Goal: Task Accomplishment & Management: Complete application form

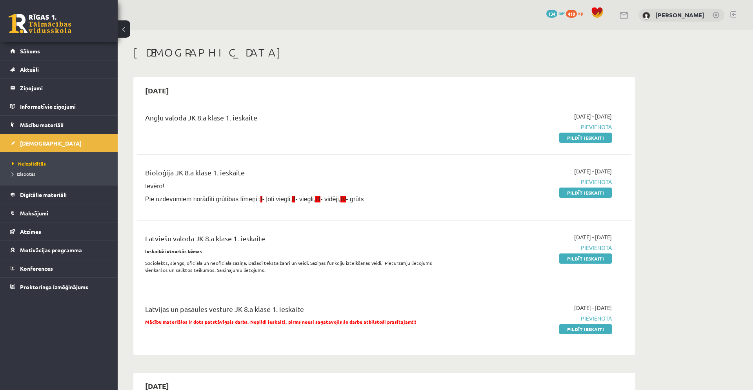
scroll to position [38, 0]
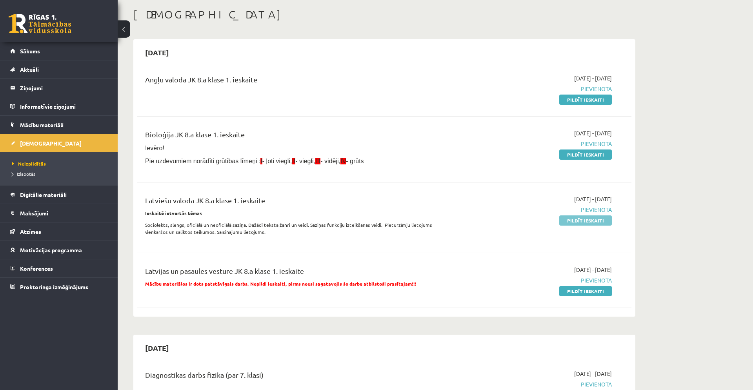
click at [604, 221] on link "Pildīt ieskaiti" at bounding box center [585, 220] width 53 height 10
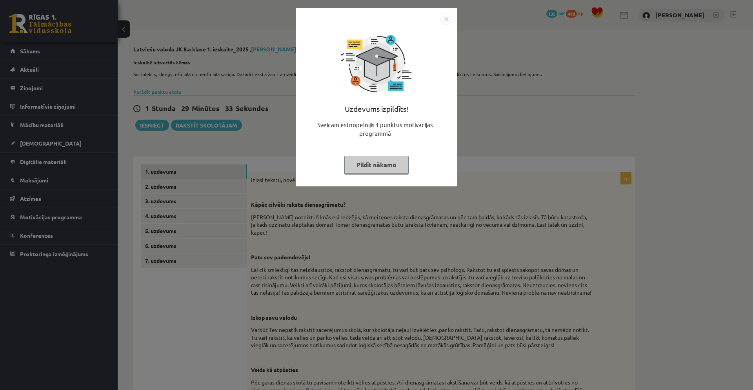
click at [445, 16] on img "Close" at bounding box center [446, 19] width 12 height 12
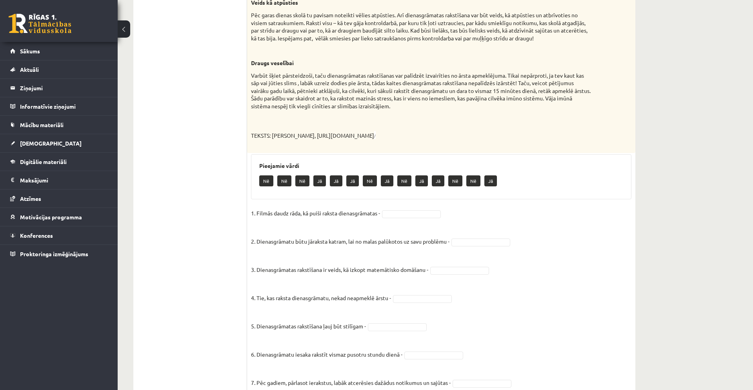
scroll to position [379, 0]
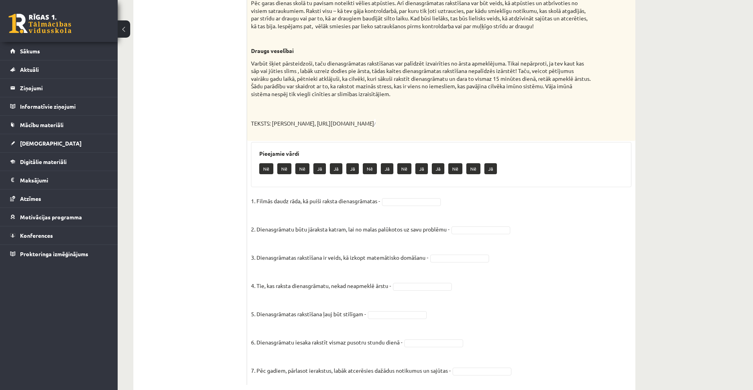
click at [302, 169] on p "Nē" at bounding box center [302, 168] width 14 height 11
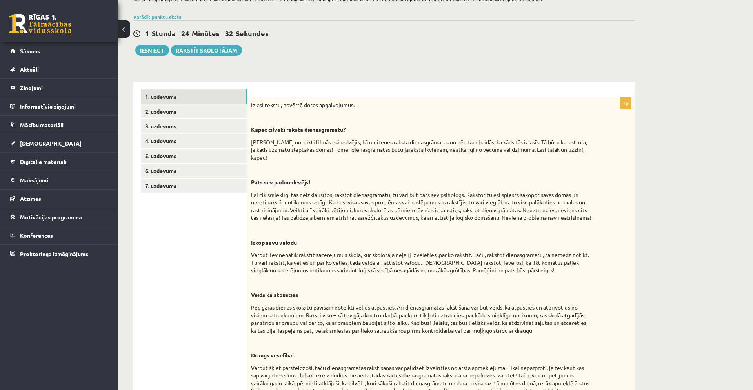
scroll to position [10, 0]
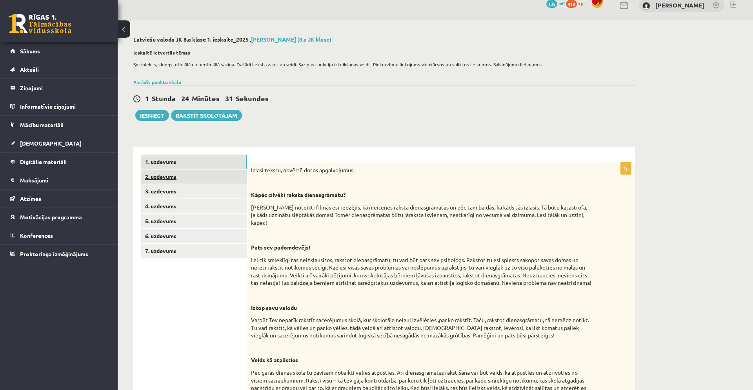
click at [224, 179] on link "2. uzdevums" at bounding box center [193, 176] width 105 height 15
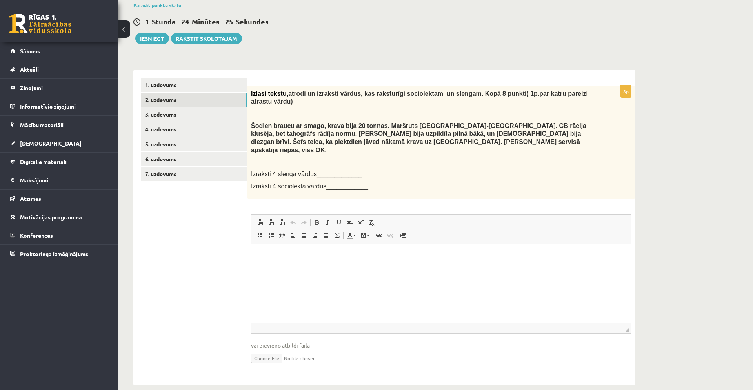
scroll to position [91, 0]
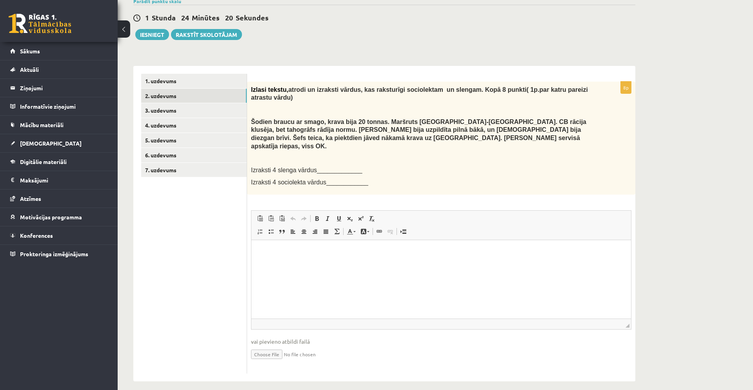
click at [322, 167] on span "Izraksti 4 slenga vārdus_____________" at bounding box center [306, 170] width 111 height 7
click at [266, 250] on p "Визуальный текстовый редактор, wiswyg-editor-user-answer-47024815782200" at bounding box center [441, 251] width 364 height 8
click at [278, 345] on input "file" at bounding box center [441, 353] width 380 height 16
click at [465, 258] on html at bounding box center [441, 252] width 380 height 24
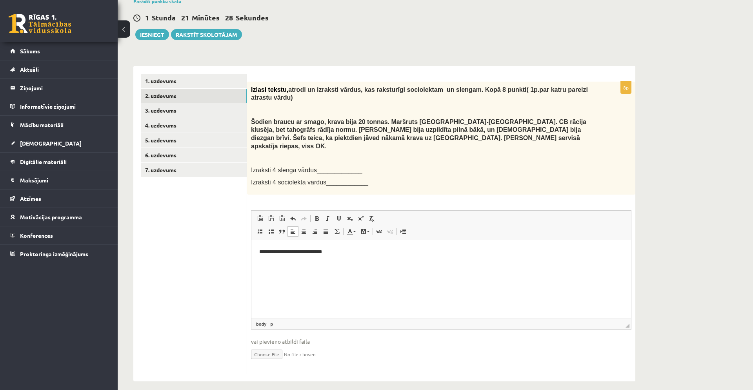
click at [307, 253] on p "**********" at bounding box center [441, 251] width 364 height 8
click at [353, 253] on p "**********" at bounding box center [441, 251] width 364 height 8
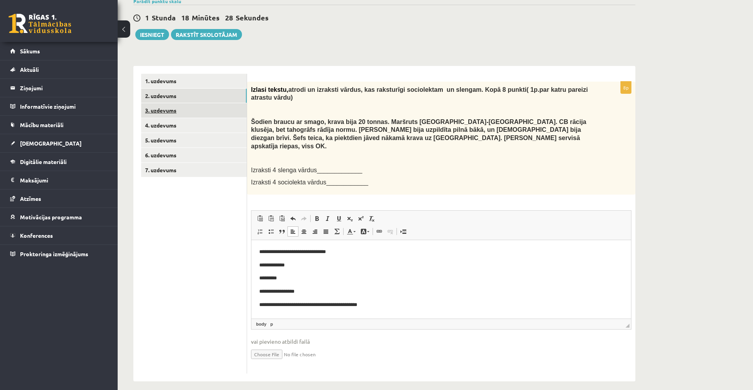
click at [193, 109] on link "3. uzdevums" at bounding box center [193, 110] width 105 height 15
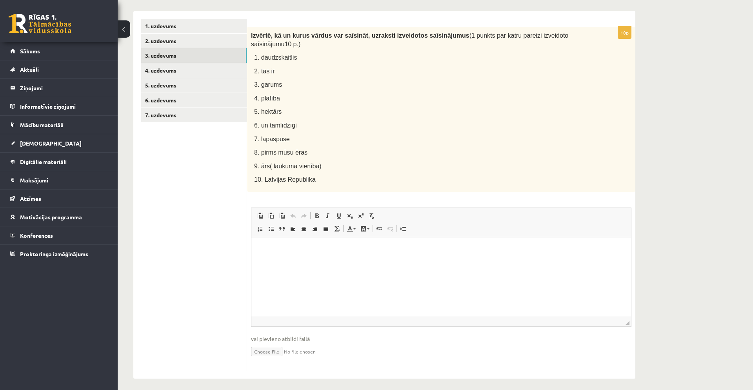
scroll to position [151, 0]
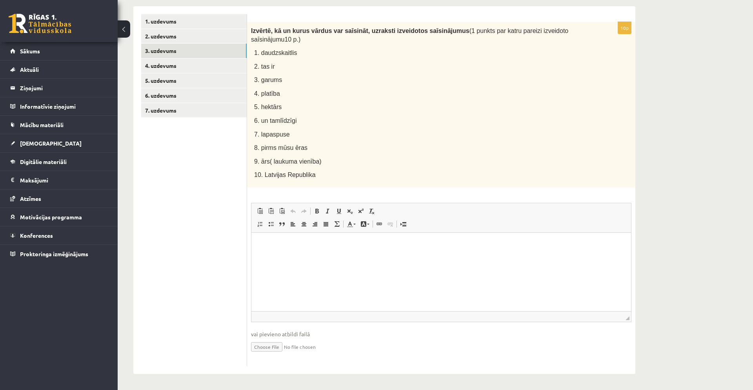
click at [261, 244] on p "Визуальный текстовый редактор, wiswyg-editor-user-answer-47024815887740" at bounding box center [441, 244] width 364 height 8
click at [199, 68] on link "4. uzdevums" at bounding box center [193, 65] width 105 height 15
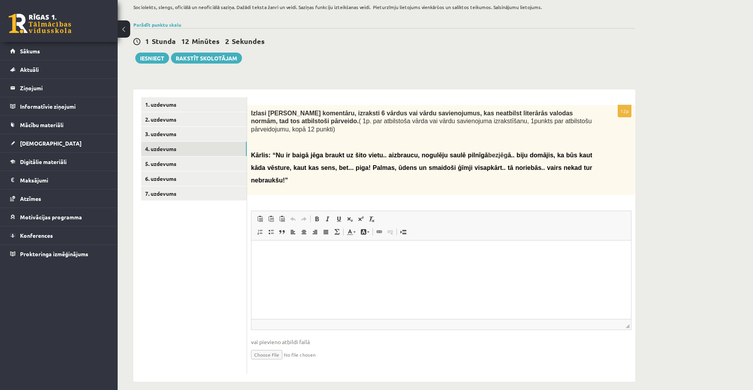
scroll to position [76, 0]
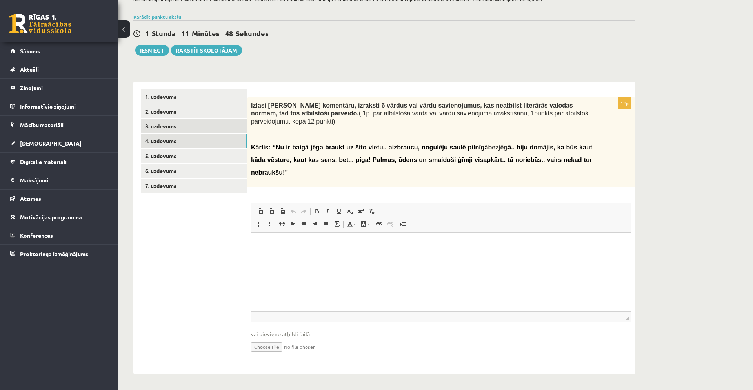
click at [198, 121] on link "3. uzdevums" at bounding box center [193, 126] width 105 height 15
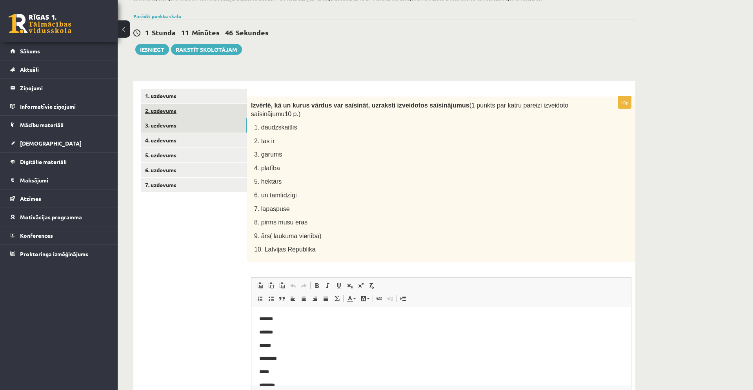
scroll to position [0, 0]
click at [205, 108] on link "2. uzdevums" at bounding box center [193, 111] width 105 height 15
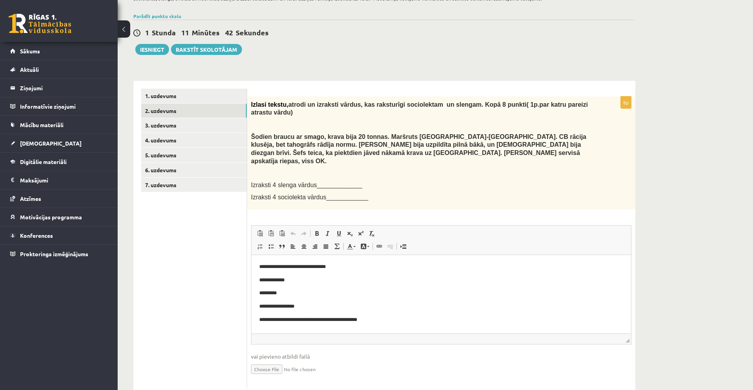
scroll to position [91, 0]
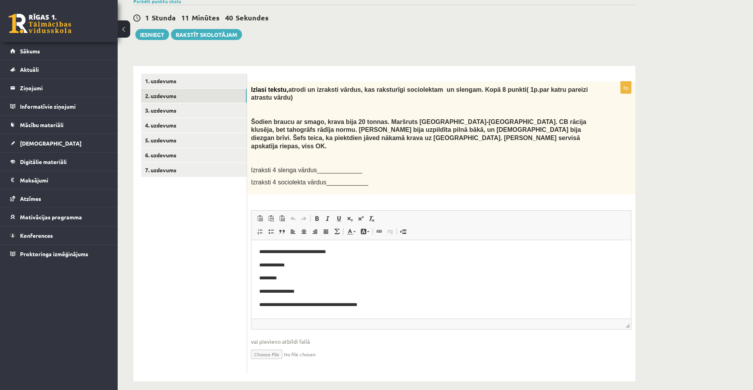
click at [338, 264] on p "**********" at bounding box center [441, 265] width 364 height 8
click at [332, 277] on p "*********" at bounding box center [441, 278] width 364 height 8
click at [354, 290] on p "**********" at bounding box center [441, 291] width 364 height 8
click at [345, 251] on p "**********" at bounding box center [441, 251] width 364 height 8
click at [312, 291] on p "****" at bounding box center [441, 291] width 364 height 8
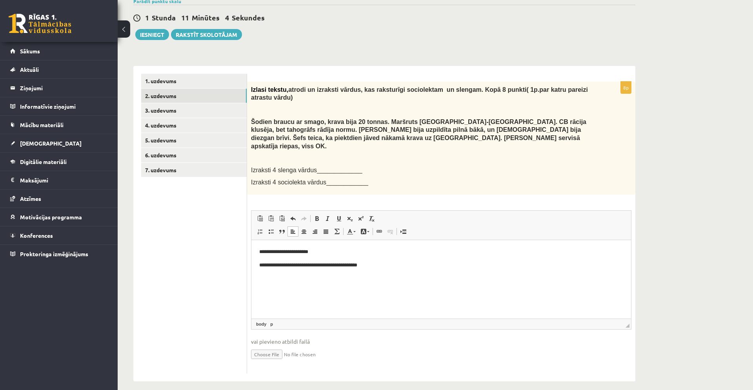
click at [319, 253] on p "**********" at bounding box center [441, 251] width 364 height 8
click at [202, 127] on link "4. uzdevums" at bounding box center [193, 125] width 105 height 15
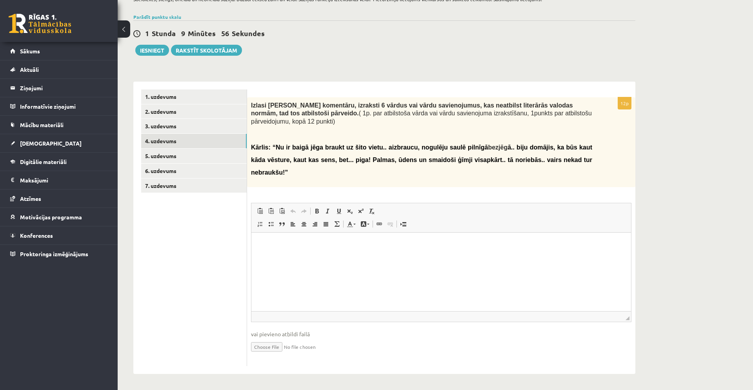
scroll to position [76, 0]
click at [274, 246] on p "Визуальный текстовый редактор, wiswyg-editor-user-answer-47025110238940" at bounding box center [441, 244] width 364 height 8
click at [284, 284] on p "**********" at bounding box center [441, 284] width 364 height 8
click at [311, 285] on p "**********" at bounding box center [441, 284] width 364 height 8
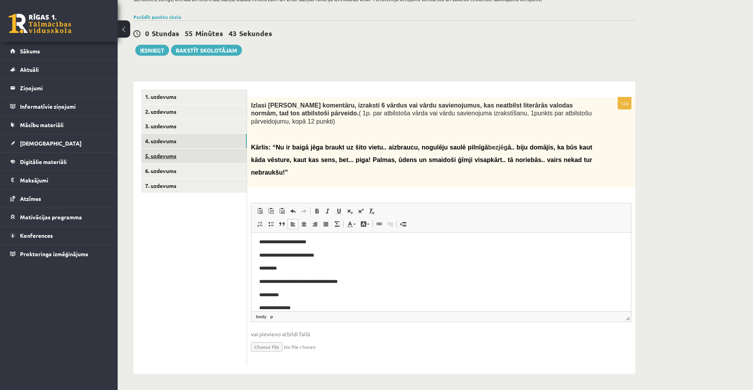
click at [215, 154] on link "5. uzdevums" at bounding box center [193, 156] width 105 height 15
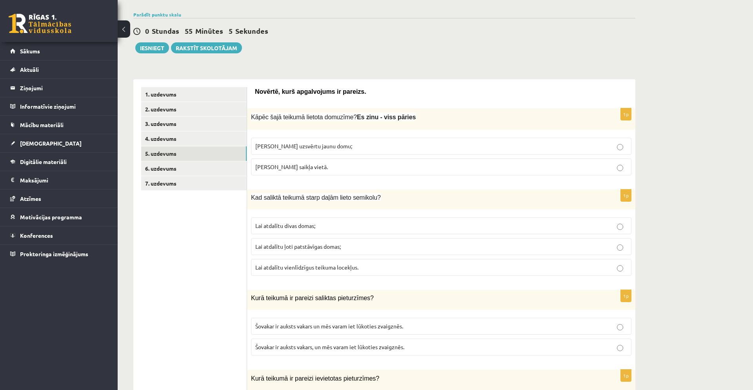
scroll to position [78, 0]
click at [352, 268] on span "Lai atdalītu vienlīdzīgus teikuma locekļus." at bounding box center [306, 266] width 103 height 7
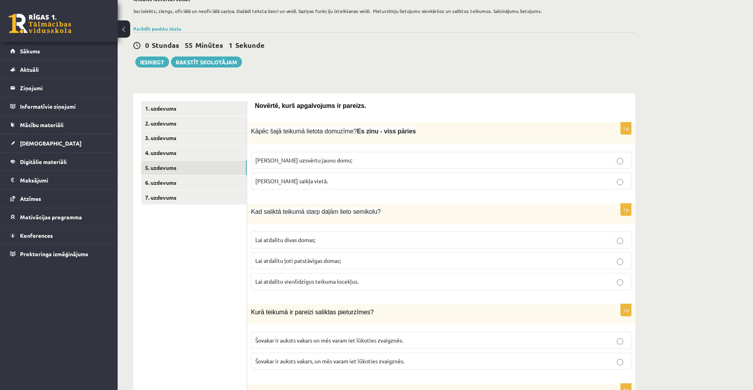
scroll to position [60, 0]
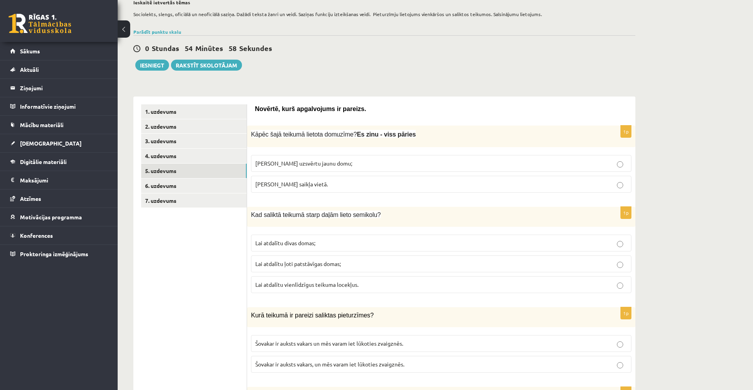
click at [344, 185] on p "Izlaista saikļa vietā." at bounding box center [441, 184] width 372 height 8
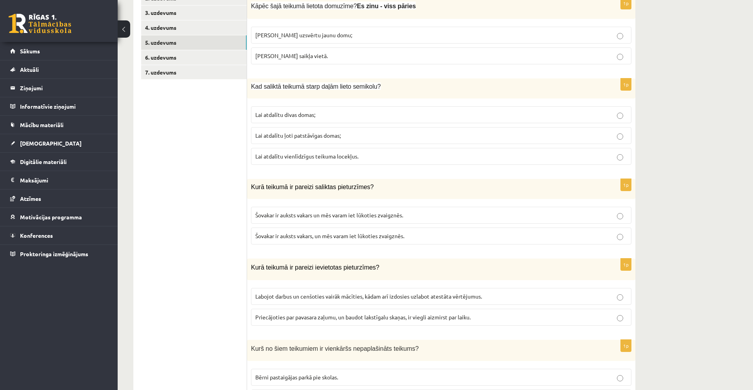
scroll to position [190, 0]
click at [355, 233] on span "Šovakar ir auksts vakars, un mēs varam iet lūkoties zvaigznēs." at bounding box center [329, 234] width 149 height 7
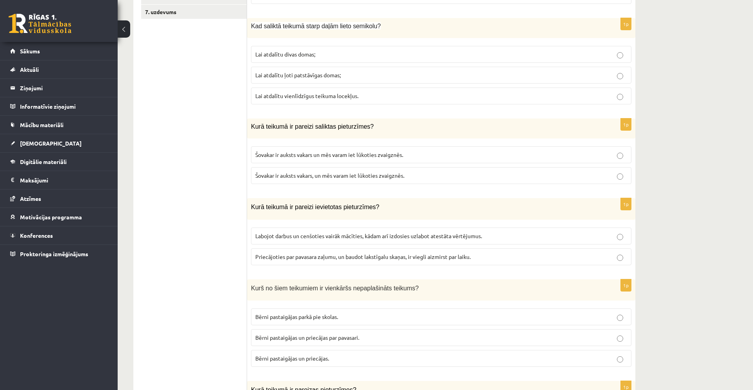
scroll to position [267, 0]
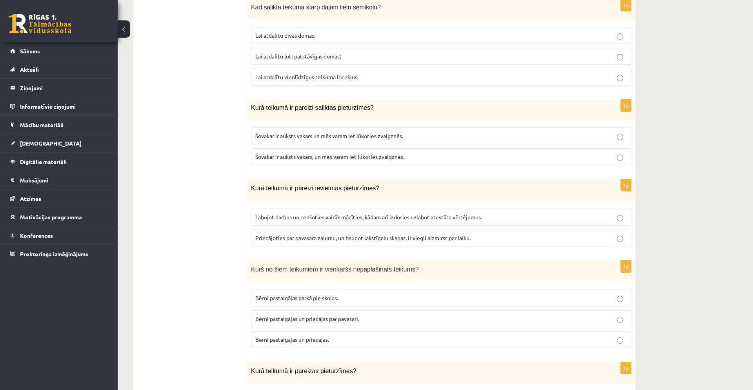
click at [438, 222] on label "Labojot darbus un cenšoties vairāk mācīties, kādam arī izdosies uzlabot atestāt…" at bounding box center [441, 217] width 380 height 17
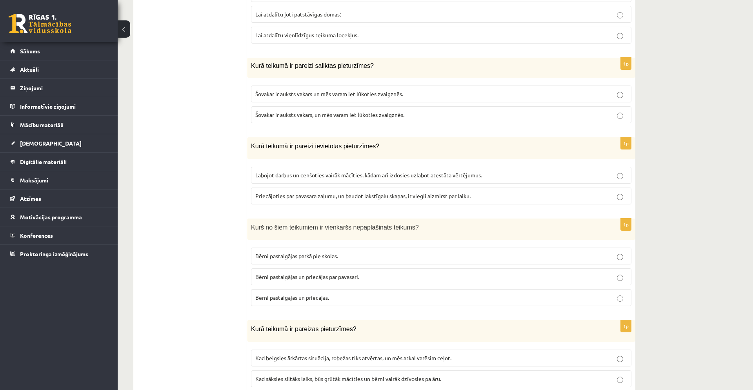
scroll to position [310, 0]
click at [375, 199] on p "Priecājoties par pavasara zaļumu, un baudot lakstīgalu skaņas, ir viegli aizmir…" at bounding box center [441, 195] width 372 height 8
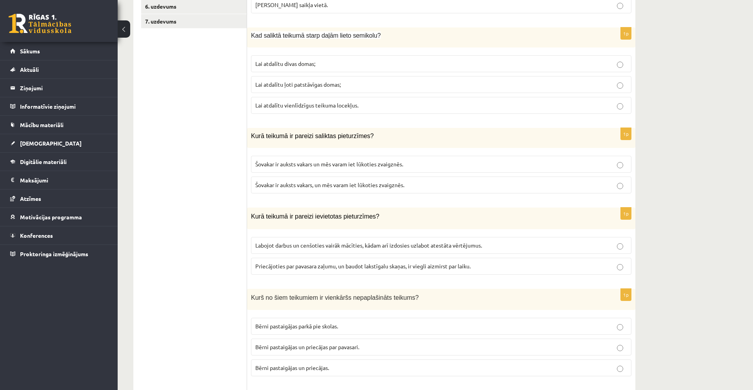
scroll to position [242, 0]
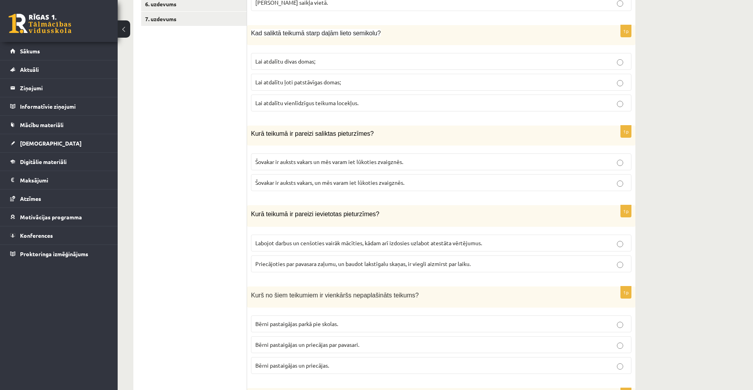
click at [375, 243] on span "Labojot darbus un cenšoties vairāk mācīties, kādam arī izdosies uzlabot atestāt…" at bounding box center [368, 242] width 227 height 7
click at [377, 267] on p "Priecājoties par pavasara zaļumu, un baudot lakstīgalu skaņas, ir viegli aizmir…" at bounding box center [441, 264] width 372 height 8
click at [371, 160] on span "Šovakar ir auksts vakars un mēs varam iet lūkoties zvaigznēs." at bounding box center [329, 161] width 148 height 7
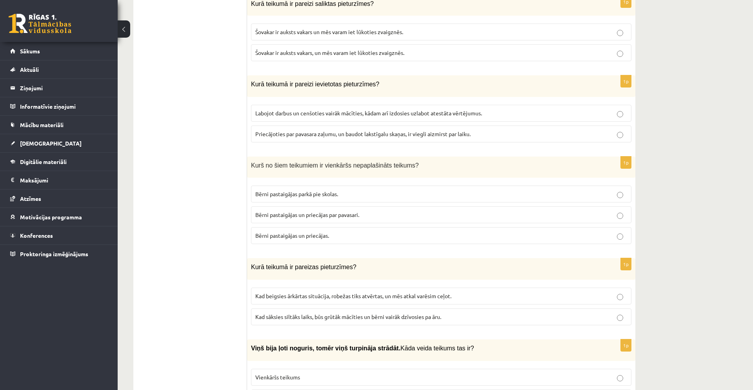
scroll to position [372, 0]
click at [314, 239] on p "Bērni pastaigājas un priecājas." at bounding box center [441, 235] width 372 height 8
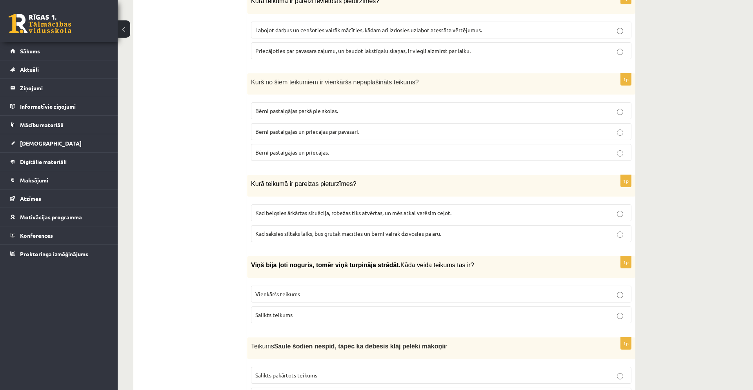
scroll to position [451, 0]
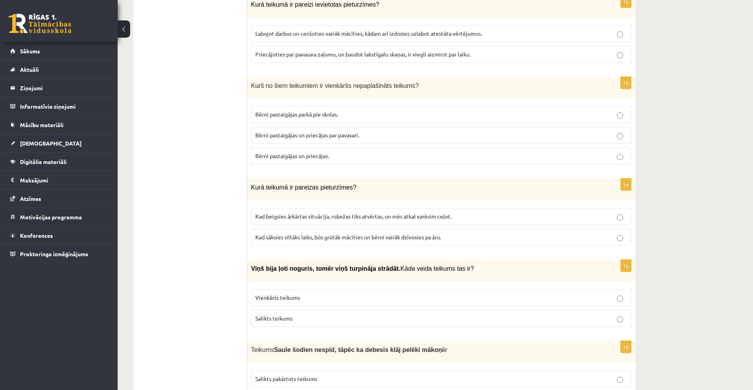
click at [410, 216] on span "Kad beigsies ārkārtas situācija, robežas tiks atvērtas, un mēs atkal varēsim ce…" at bounding box center [353, 216] width 196 height 7
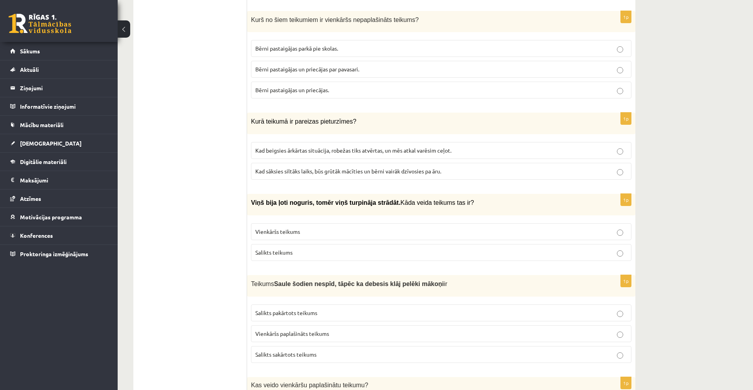
scroll to position [516, 0]
click at [374, 255] on p "Salikts teikums" at bounding box center [441, 253] width 372 height 8
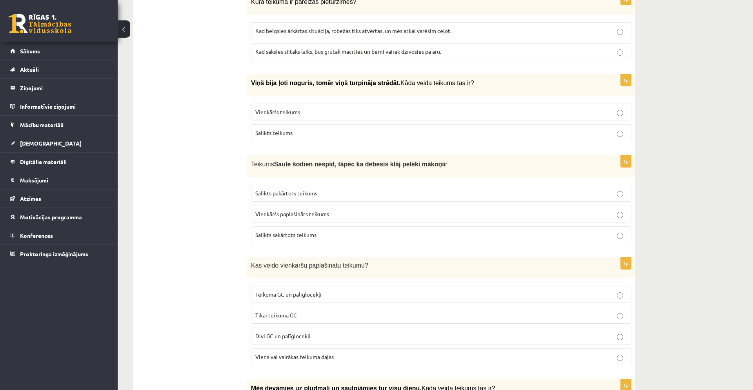
scroll to position [723, 0]
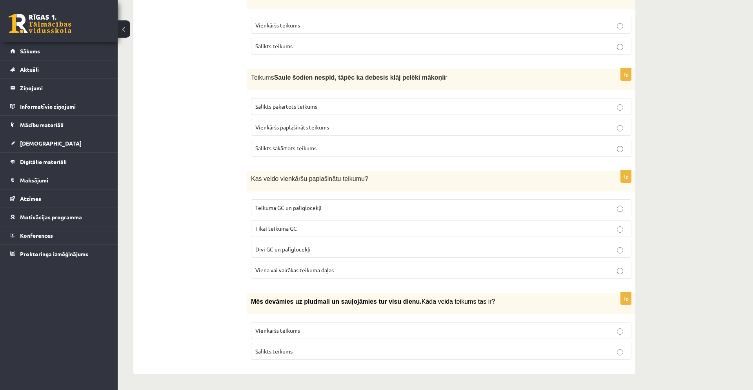
click at [343, 102] on label "Salikts pakārtots teikums" at bounding box center [441, 106] width 380 height 17
click at [341, 205] on p "Teikuma GC un palīglocekļi" at bounding box center [441, 208] width 372 height 8
click at [367, 327] on p "Vienkāršs teikums" at bounding box center [441, 330] width 372 height 8
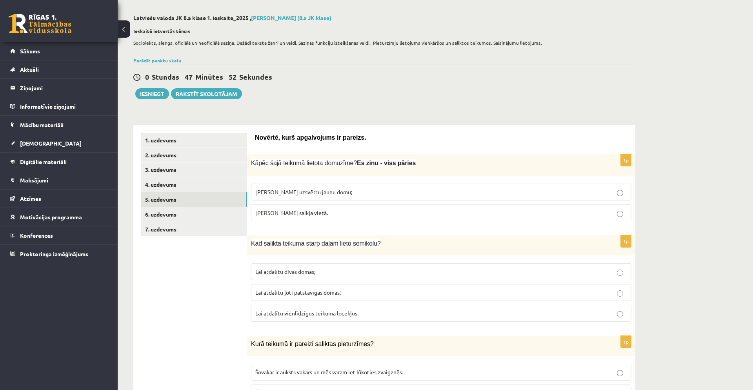
scroll to position [0, 0]
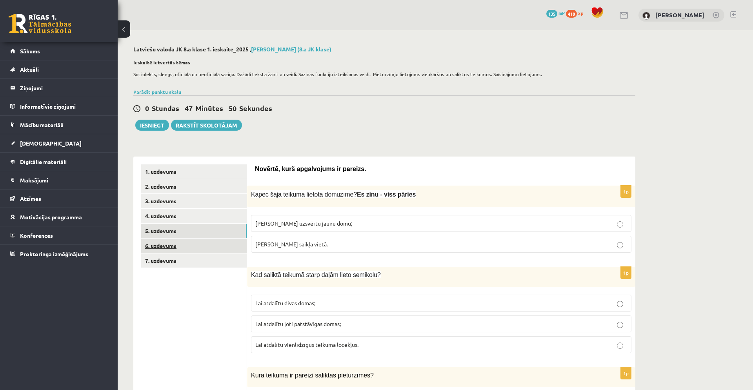
click at [206, 244] on link "6. uzdevums" at bounding box center [193, 245] width 105 height 15
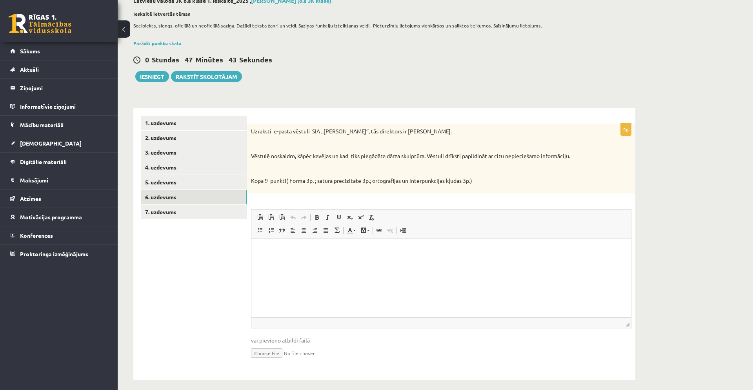
scroll to position [49, 0]
click at [217, 209] on link "7. uzdevums" at bounding box center [193, 211] width 105 height 15
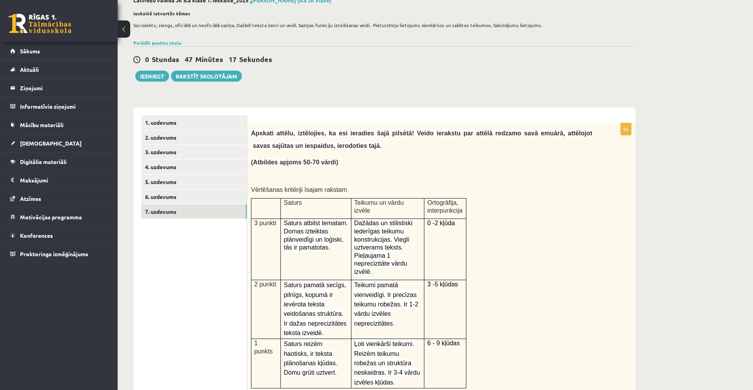
scroll to position [0, 0]
click at [385, 253] on span "Dažādas un stilistiski iederīgas teikumu konstrukcijas. Viegli uztverams teksts…" at bounding box center [383, 247] width 58 height 55
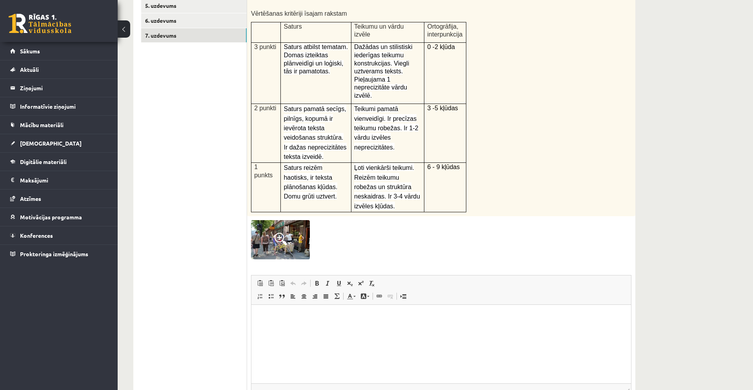
scroll to position [238, 0]
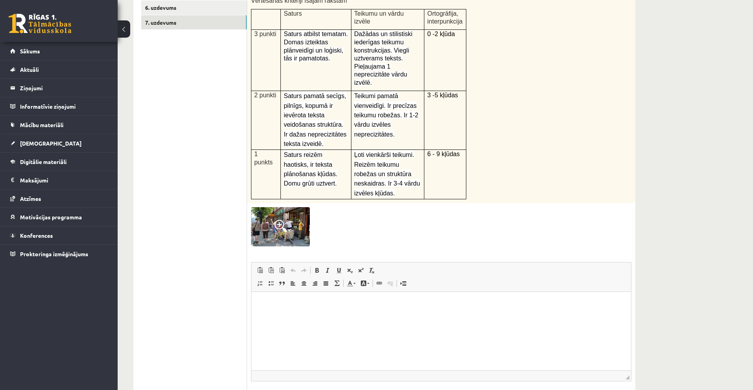
click at [276, 231] on img at bounding box center [280, 226] width 59 height 39
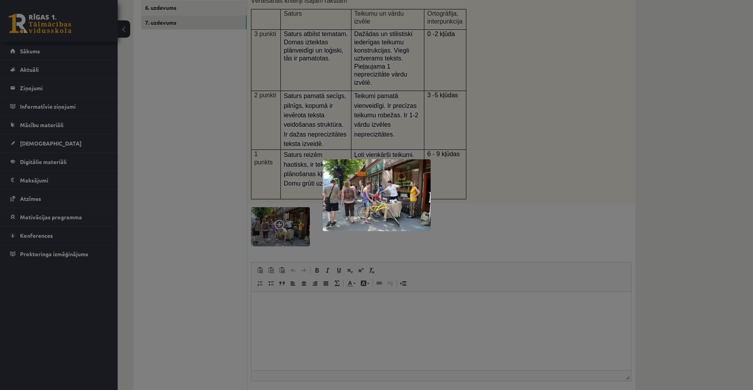
click at [364, 201] on img at bounding box center [377, 195] width 108 height 72
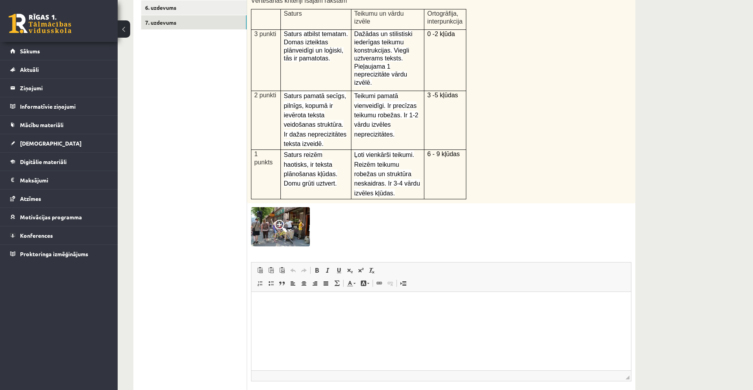
click at [297, 224] on img at bounding box center [280, 226] width 59 height 39
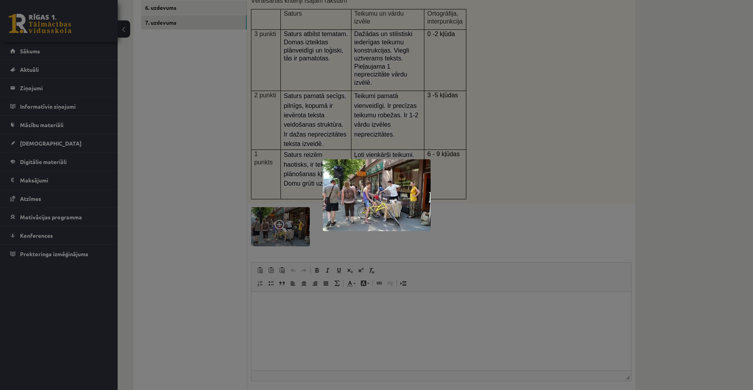
click at [352, 195] on img at bounding box center [377, 195] width 108 height 72
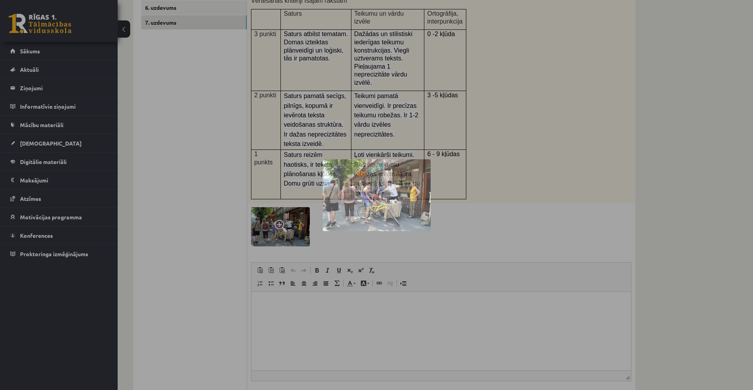
click at [352, 195] on img at bounding box center [377, 195] width 108 height 72
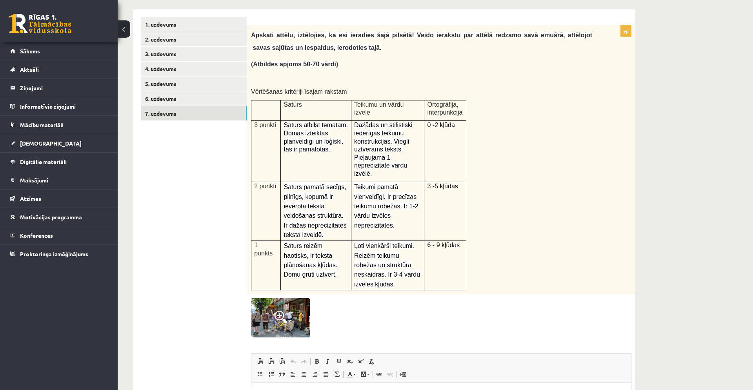
scroll to position [149, 0]
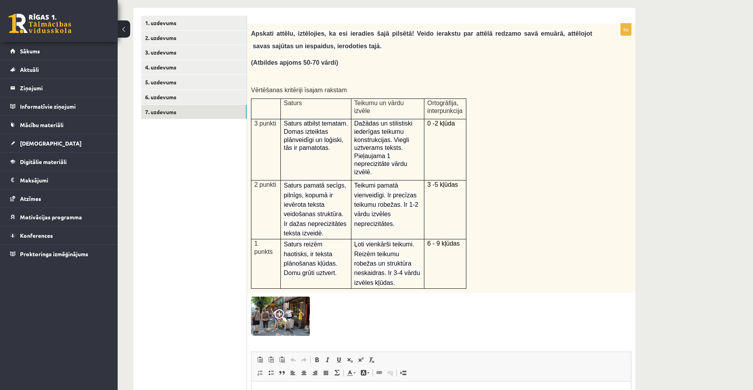
click at [290, 318] on img at bounding box center [280, 315] width 59 height 39
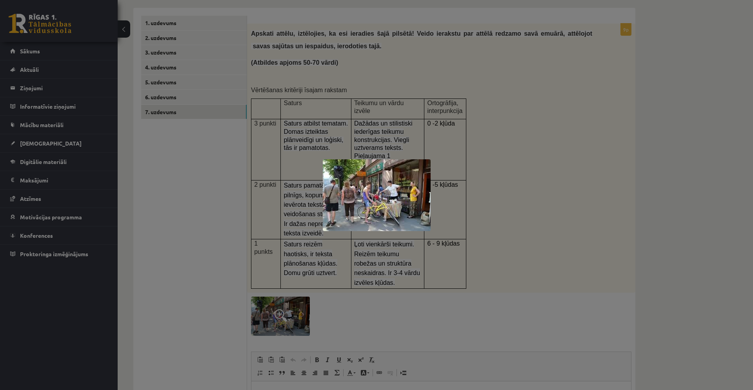
click at [330, 295] on div at bounding box center [376, 195] width 753 height 390
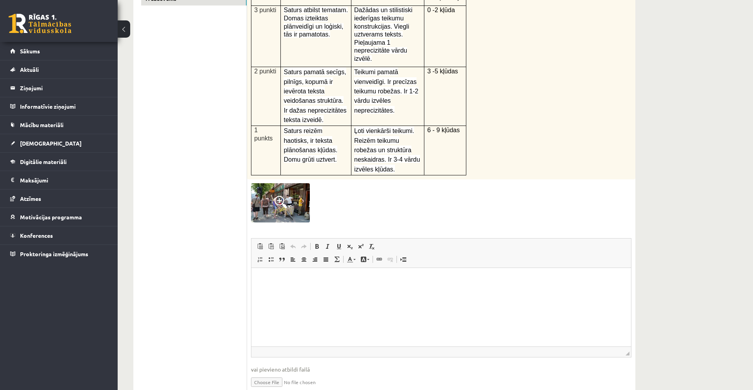
scroll to position [268, 0]
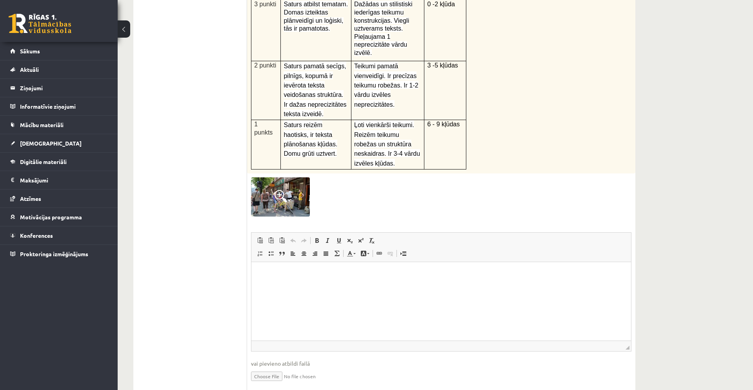
click at [295, 278] on html at bounding box center [441, 274] width 380 height 24
click at [305, 250] on span at bounding box center [304, 253] width 6 height 6
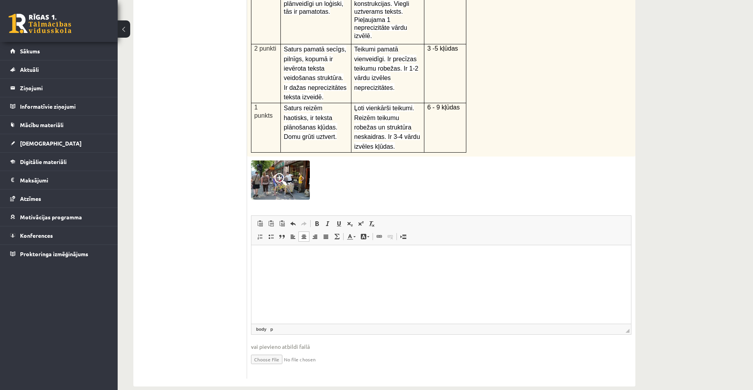
scroll to position [284, 0]
click at [281, 181] on span at bounding box center [281, 179] width 13 height 13
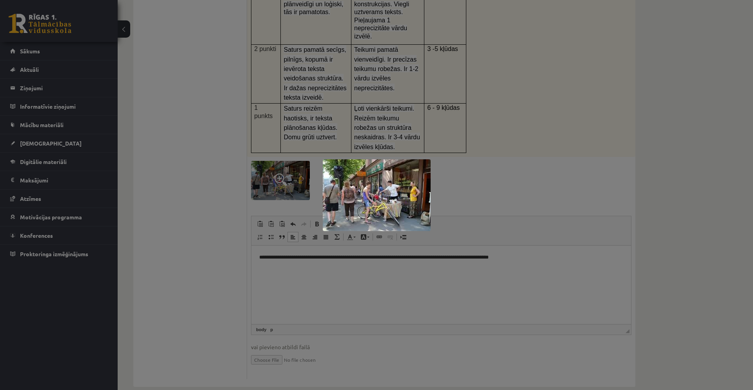
click at [385, 199] on img at bounding box center [377, 195] width 108 height 72
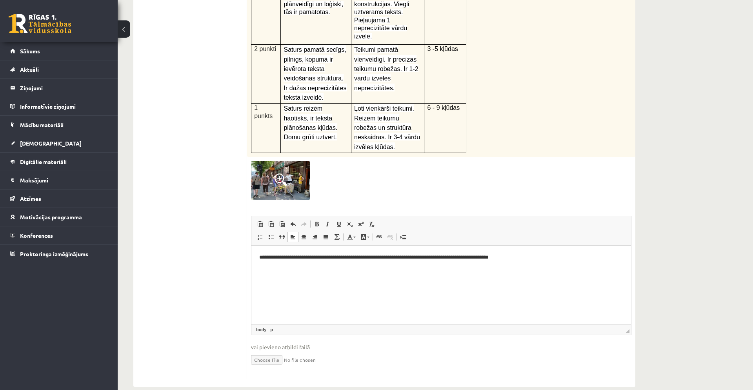
click at [262, 168] on img at bounding box center [280, 180] width 59 height 39
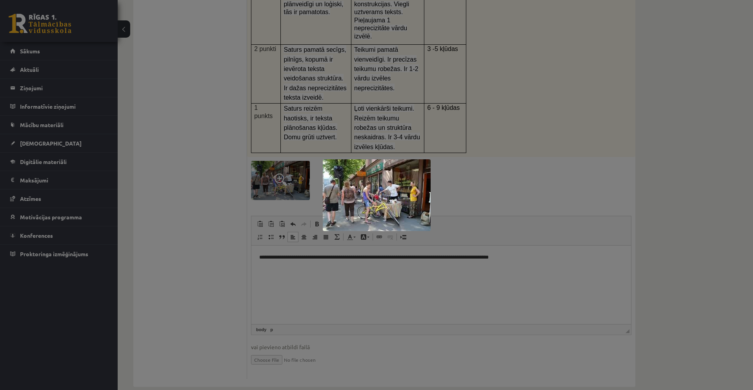
click at [311, 264] on div at bounding box center [376, 195] width 753 height 390
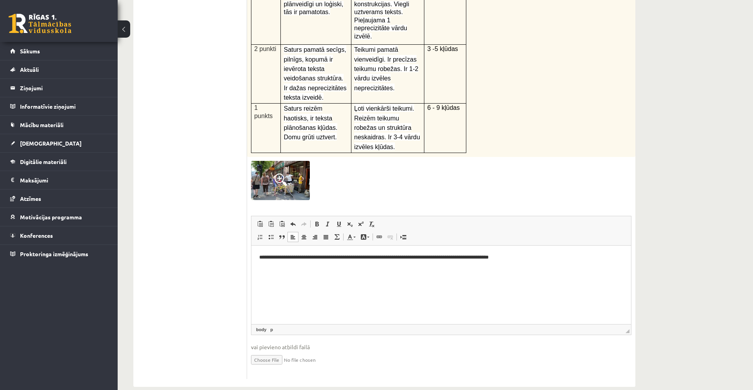
click at [527, 255] on p "**********" at bounding box center [441, 257] width 364 height 8
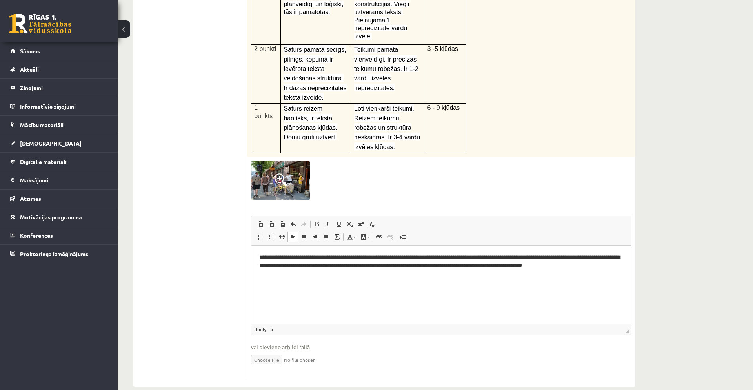
click at [538, 265] on p "**********" at bounding box center [441, 261] width 364 height 16
click at [551, 265] on p "**********" at bounding box center [441, 261] width 364 height 16
click at [613, 263] on p "**********" at bounding box center [441, 261] width 364 height 16
click at [278, 167] on img at bounding box center [280, 180] width 59 height 39
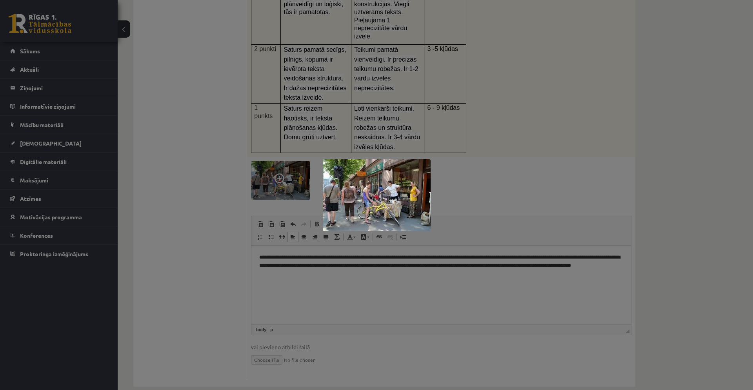
click at [394, 193] on img at bounding box center [377, 195] width 108 height 72
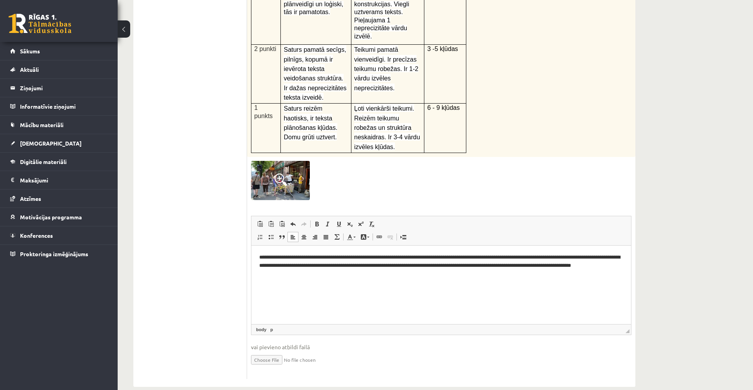
click at [287, 162] on img at bounding box center [280, 180] width 59 height 39
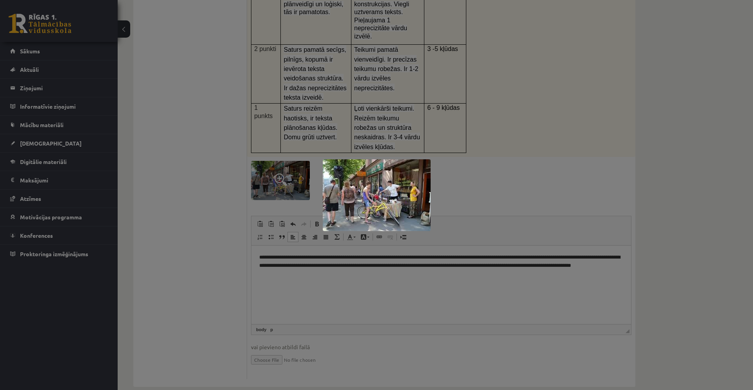
click at [448, 176] on div at bounding box center [376, 195] width 753 height 390
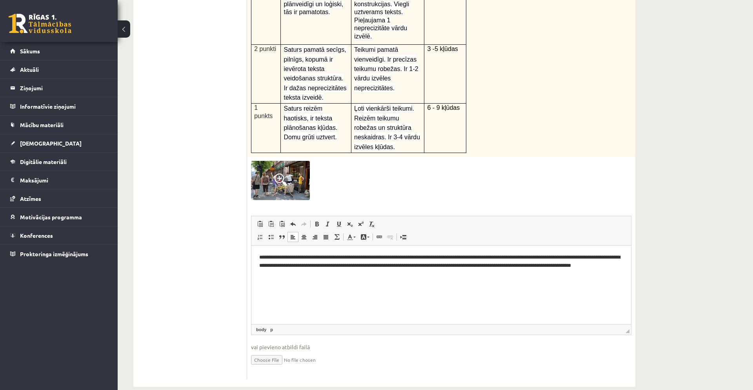
click at [303, 271] on p "**********" at bounding box center [441, 265] width 364 height 24
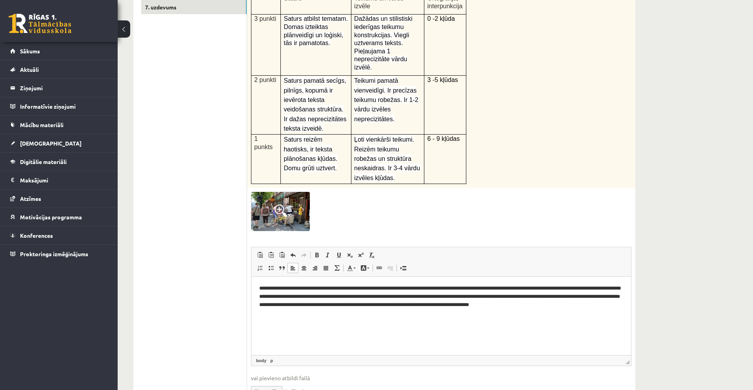
scroll to position [254, 0]
click at [290, 212] on img at bounding box center [280, 210] width 59 height 39
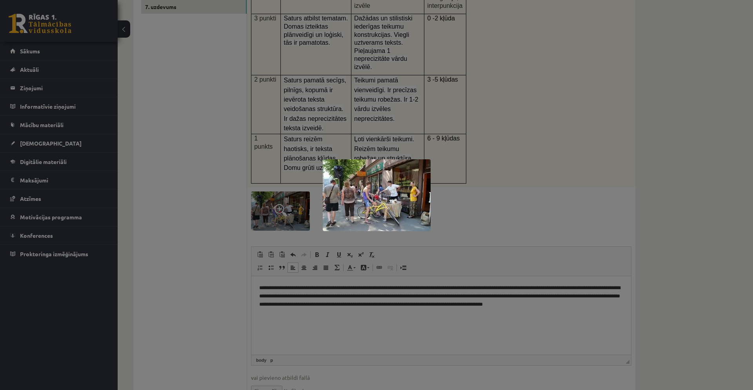
click at [493, 213] on div at bounding box center [376, 195] width 753 height 390
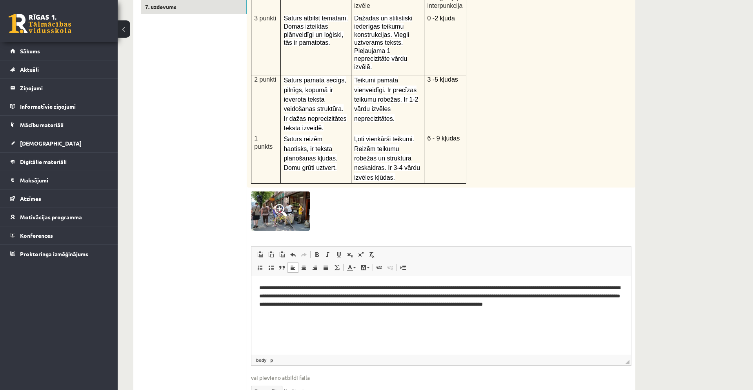
click at [596, 303] on p "**********" at bounding box center [441, 296] width 364 height 24
click at [476, 311] on p "**********" at bounding box center [441, 300] width 364 height 33
click at [498, 313] on p "**********" at bounding box center [441, 300] width 364 height 33
click at [448, 287] on p "**********" at bounding box center [441, 300] width 364 height 33
click at [393, 289] on p "**********" at bounding box center [441, 300] width 364 height 33
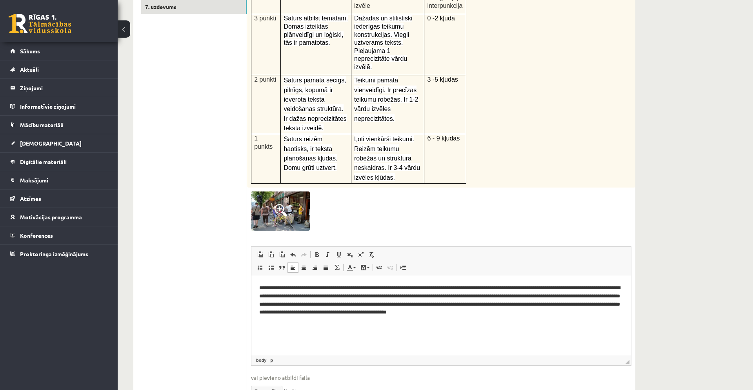
click at [519, 314] on p "**********" at bounding box center [441, 300] width 364 height 33
click at [527, 288] on p "**********" at bounding box center [441, 300] width 364 height 33
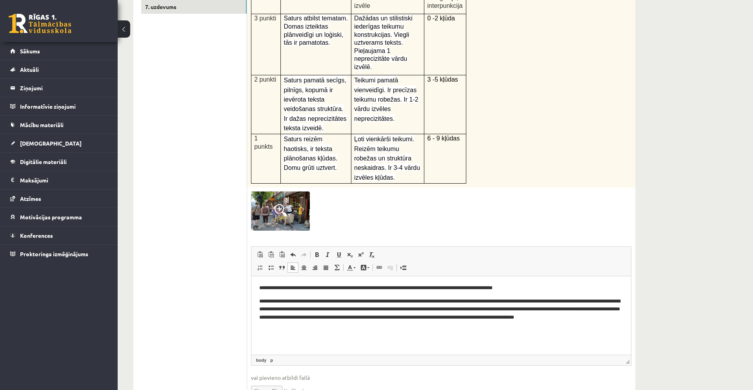
click at [617, 316] on p "**********" at bounding box center [441, 309] width 364 height 24
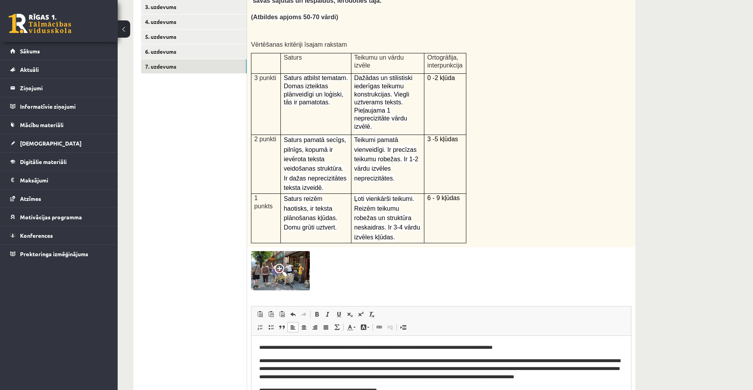
scroll to position [192, 0]
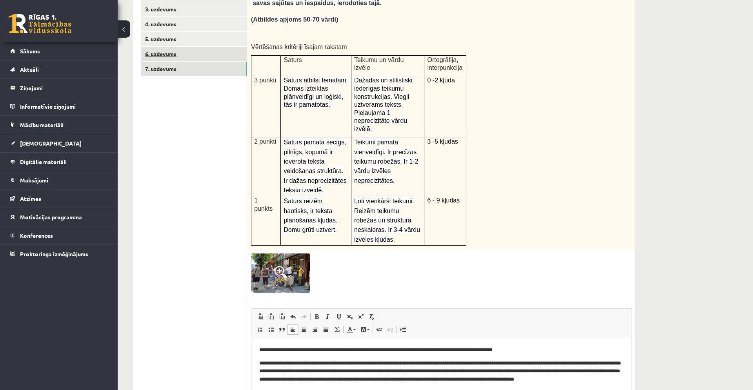
click at [220, 56] on link "6. uzdevums" at bounding box center [193, 54] width 105 height 15
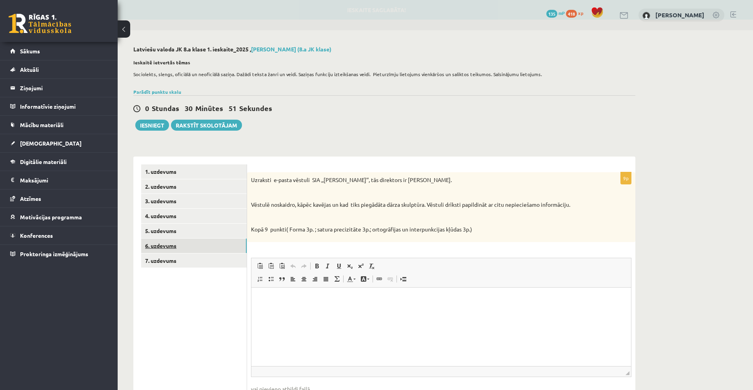
scroll to position [0, 0]
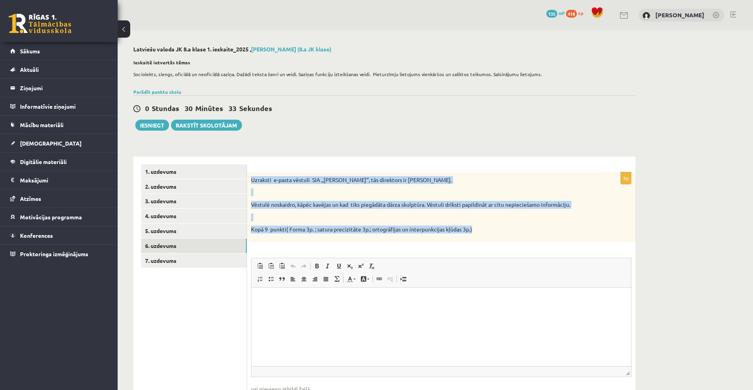
drag, startPoint x: 251, startPoint y: 180, endPoint x: 486, endPoint y: 237, distance: 241.0
click at [486, 237] on div "Uzraksti e-pasta vēstuli SIA ,,Puķīte’’, tās direktors ir Ingus Auza. Vēstulē n…" at bounding box center [441, 207] width 388 height 70
copy div "Uzraksti e-pasta vēstuli SIA ,,Puķīte’’, tās direktors ir Ingus Auza. Vēstulē n…"
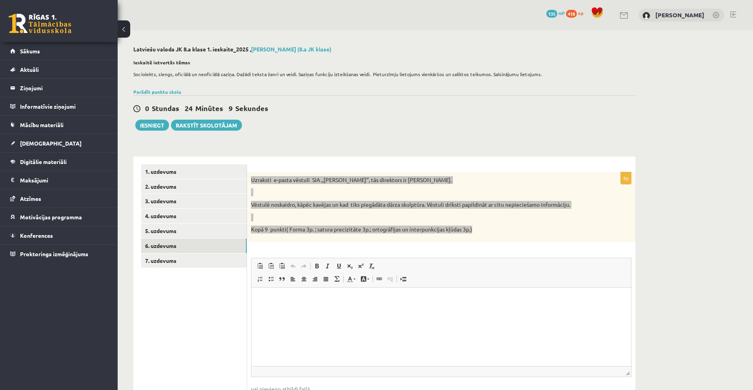
click at [294, 296] on p "Визуальный текстовый редактор, wiswyg-editor-user-answer-47024925536960" at bounding box center [441, 299] width 364 height 8
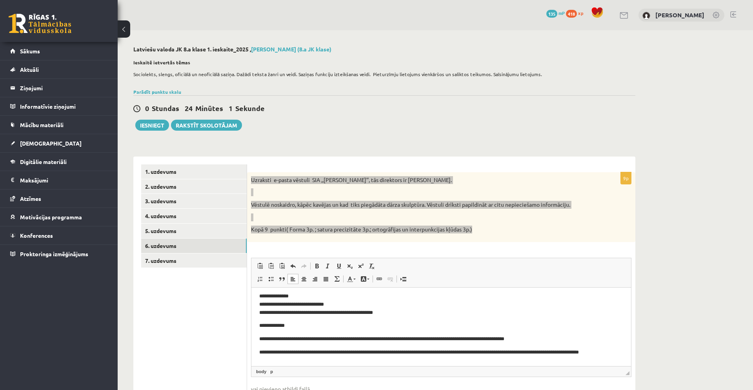
scroll to position [2, 0]
click at [288, 327] on p "**********" at bounding box center [441, 326] width 364 height 8
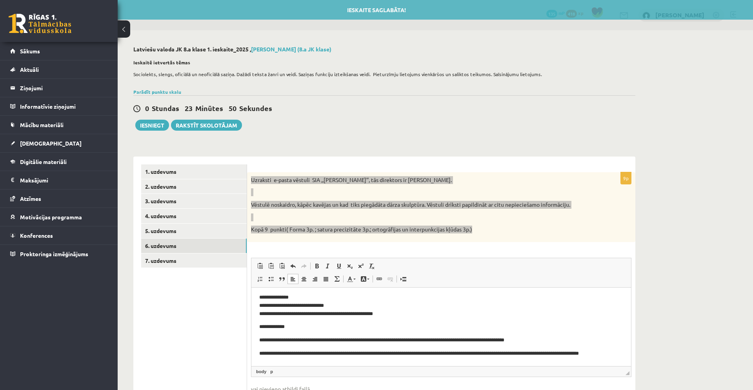
click at [274, 325] on p "**********" at bounding box center [441, 326] width 364 height 8
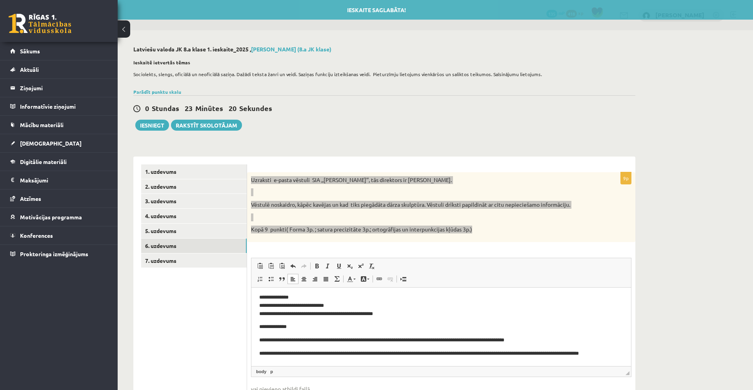
click at [282, 296] on p "**********" at bounding box center [441, 305] width 364 height 24
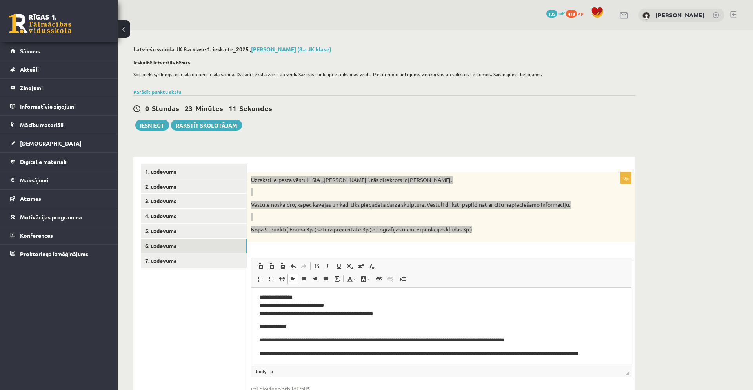
click at [302, 296] on p "**********" at bounding box center [441, 305] width 364 height 24
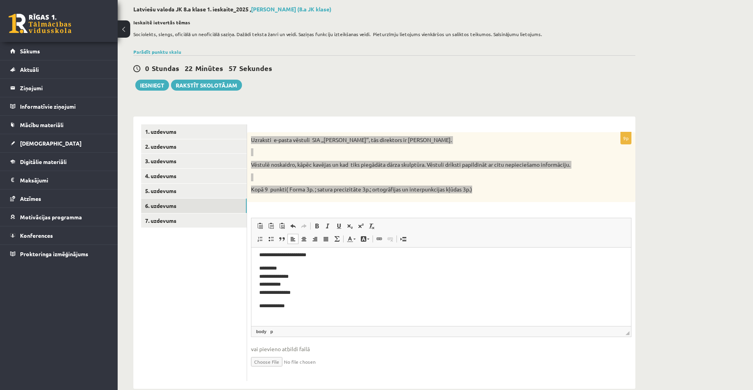
scroll to position [56, 0]
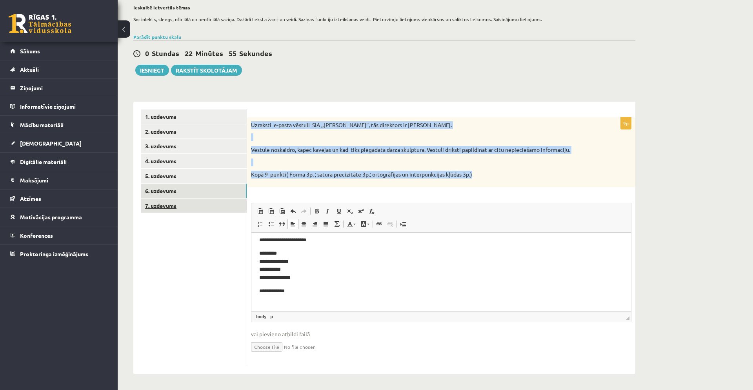
click at [177, 205] on link "7. uzdevums" at bounding box center [193, 205] width 105 height 15
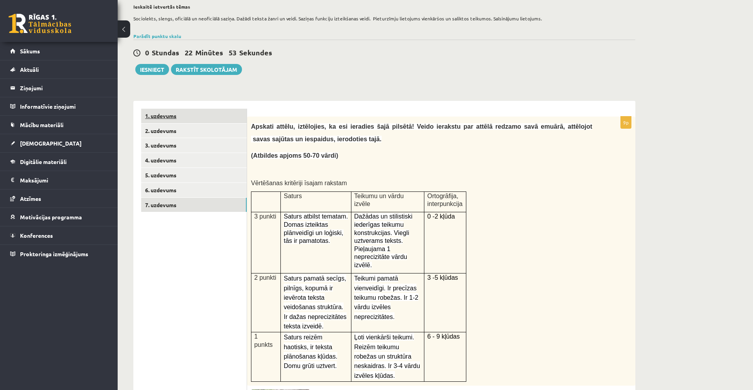
click at [184, 115] on link "1. uzdevums" at bounding box center [193, 116] width 105 height 15
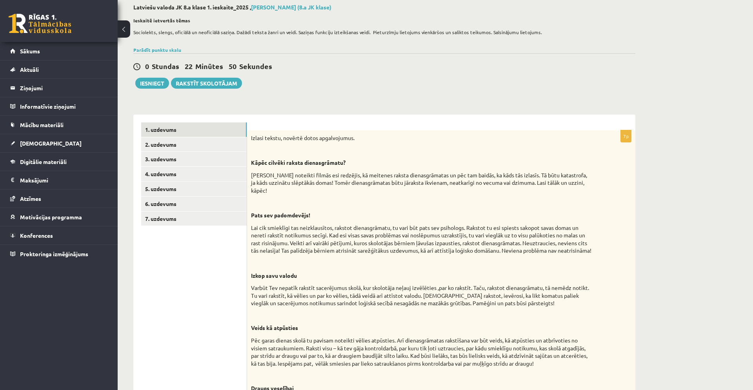
scroll to position [0, 0]
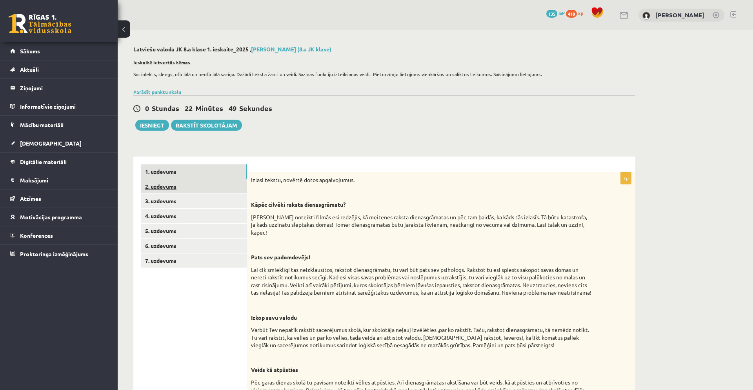
click at [215, 182] on link "2. uzdevums" at bounding box center [193, 186] width 105 height 15
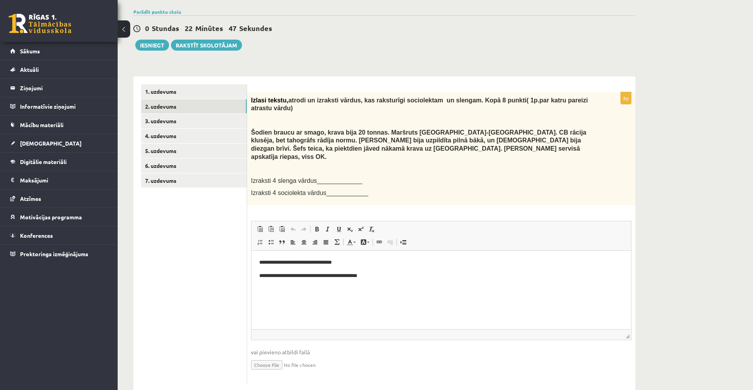
scroll to position [91, 0]
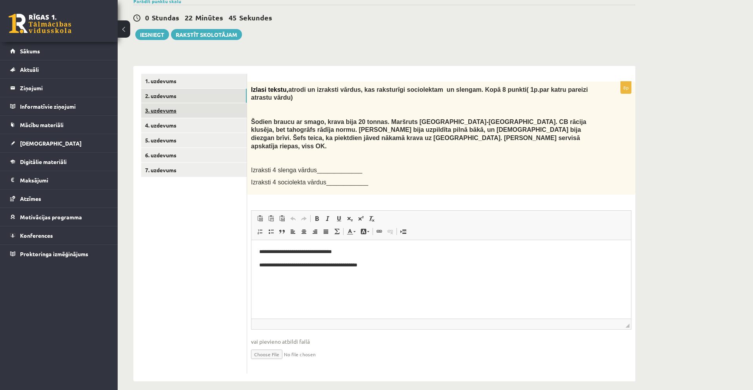
click at [217, 107] on link "3. uzdevums" at bounding box center [193, 110] width 105 height 15
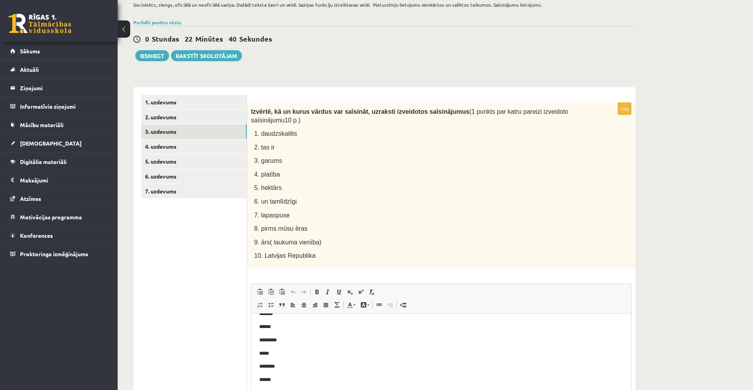
scroll to position [68, 0]
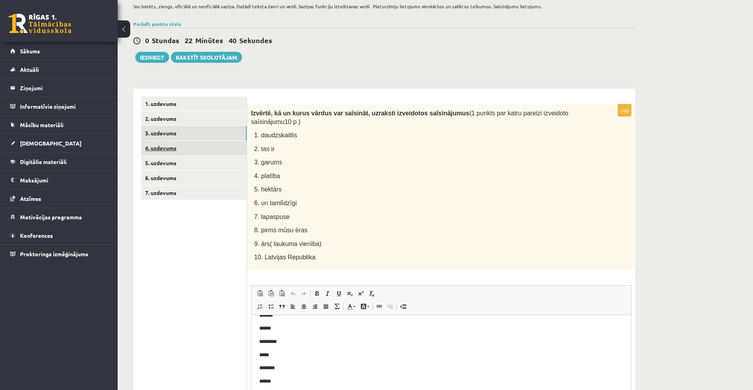
click at [186, 147] on link "4. uzdevums" at bounding box center [193, 148] width 105 height 15
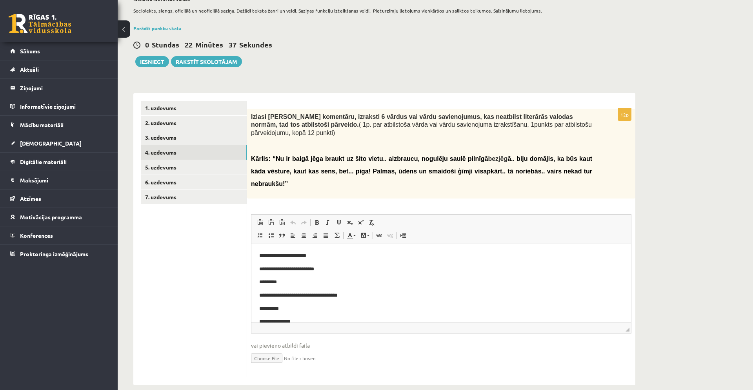
scroll to position [76, 0]
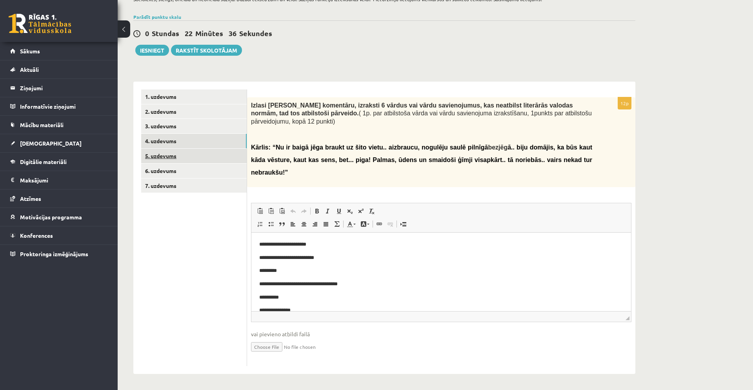
click at [201, 149] on link "5. uzdevums" at bounding box center [193, 156] width 105 height 15
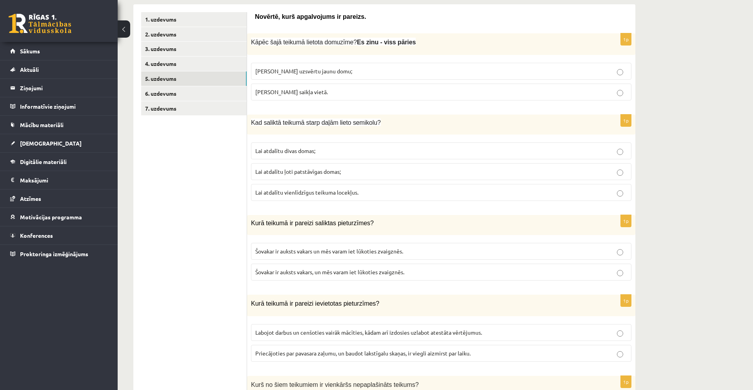
scroll to position [0, 0]
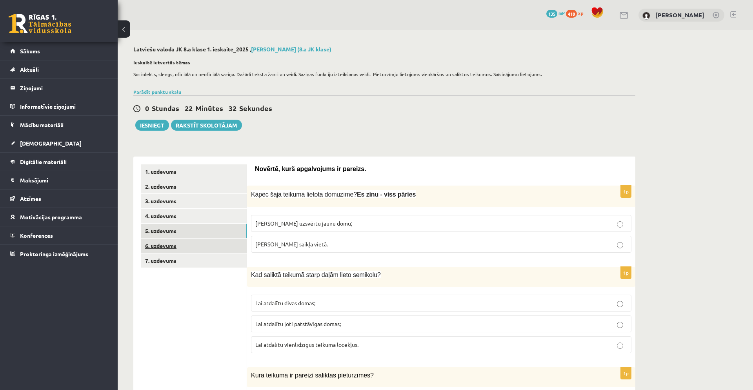
click at [189, 248] on link "6. uzdevums" at bounding box center [193, 245] width 105 height 15
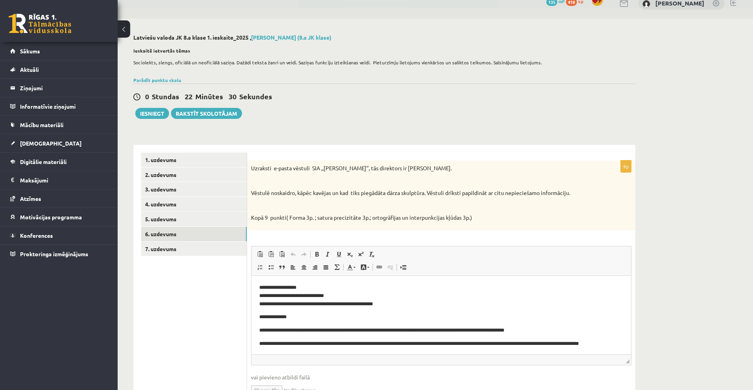
scroll to position [56, 0]
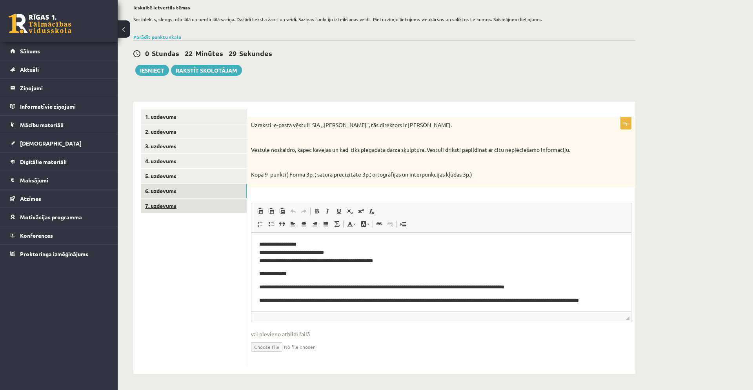
click at [209, 207] on link "7. uzdevums" at bounding box center [193, 205] width 105 height 15
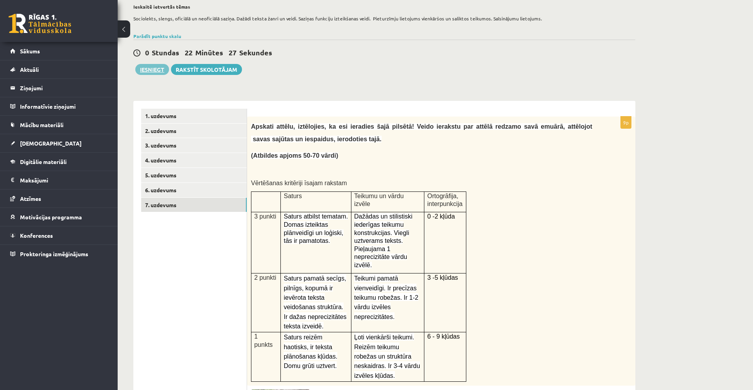
scroll to position [0, 0]
click at [155, 71] on button "Iesniegt" at bounding box center [152, 69] width 34 height 11
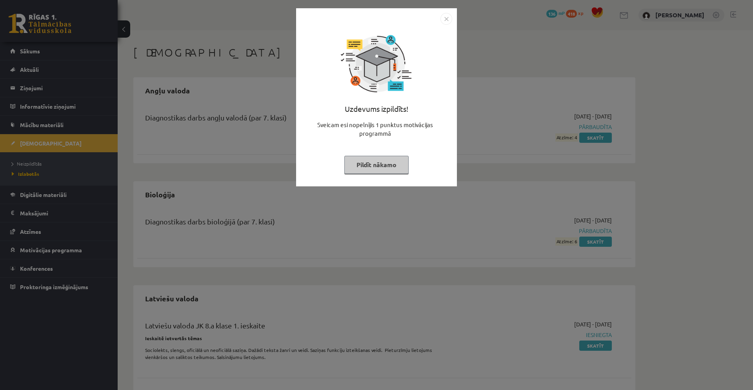
click at [447, 20] on img "Close" at bounding box center [446, 19] width 12 height 12
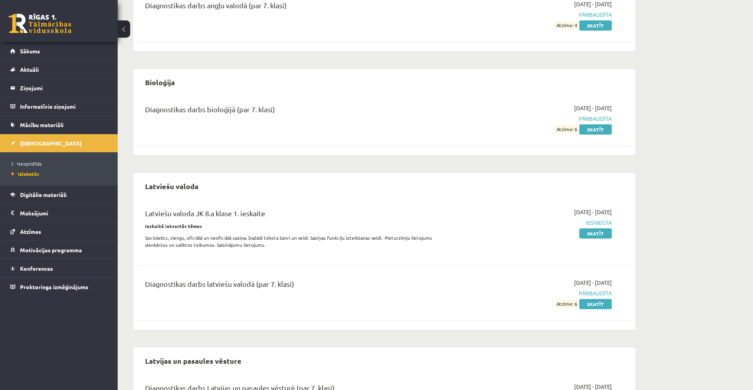
scroll to position [113, 0]
click at [50, 249] on span "Motivācijas programma" at bounding box center [51, 249] width 62 height 7
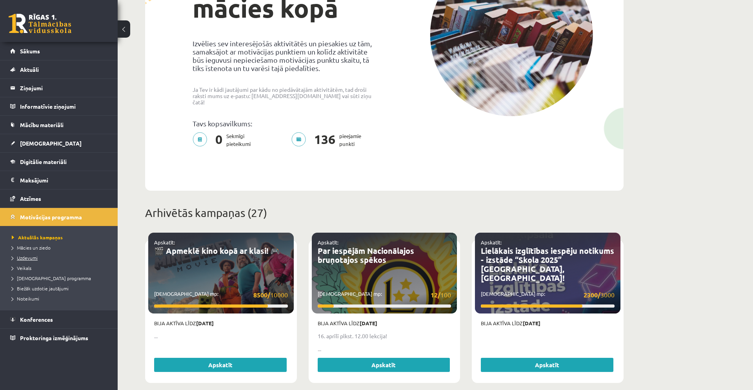
click at [27, 256] on span "Uzdevumi" at bounding box center [25, 258] width 26 height 6
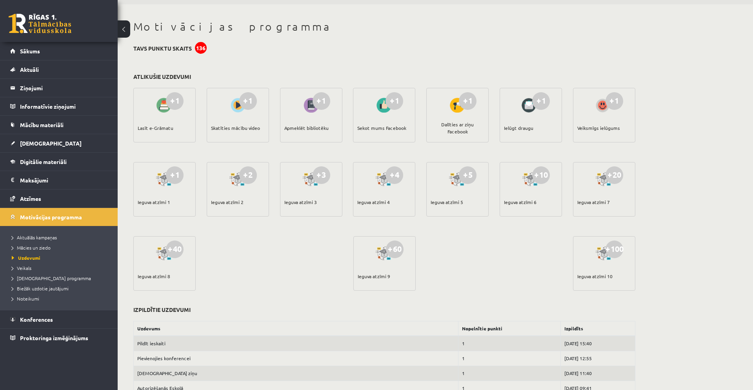
scroll to position [26, 0]
click at [170, 125] on div "Lasīt e-Grāmatu" at bounding box center [156, 127] width 36 height 27
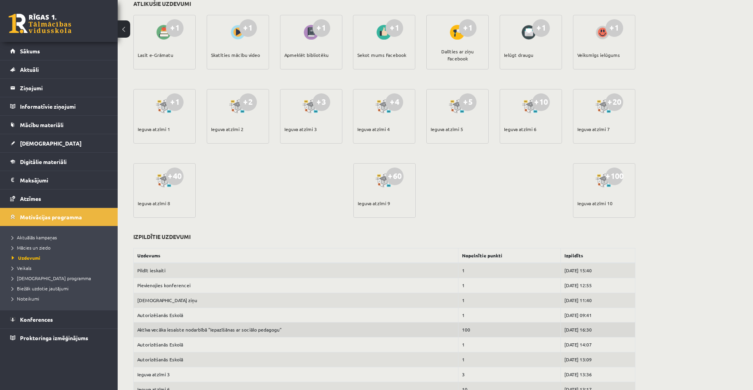
scroll to position [0, 0]
